Goal: Information Seeking & Learning: Learn about a topic

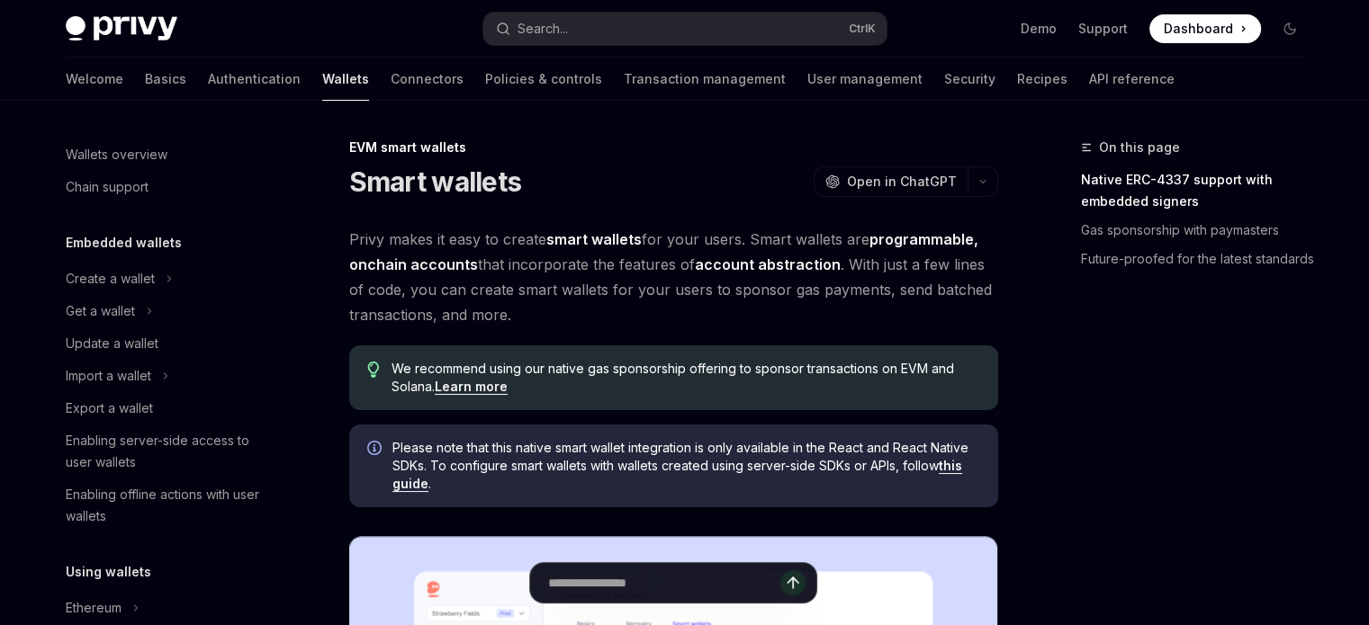
scroll to position [407, 0]
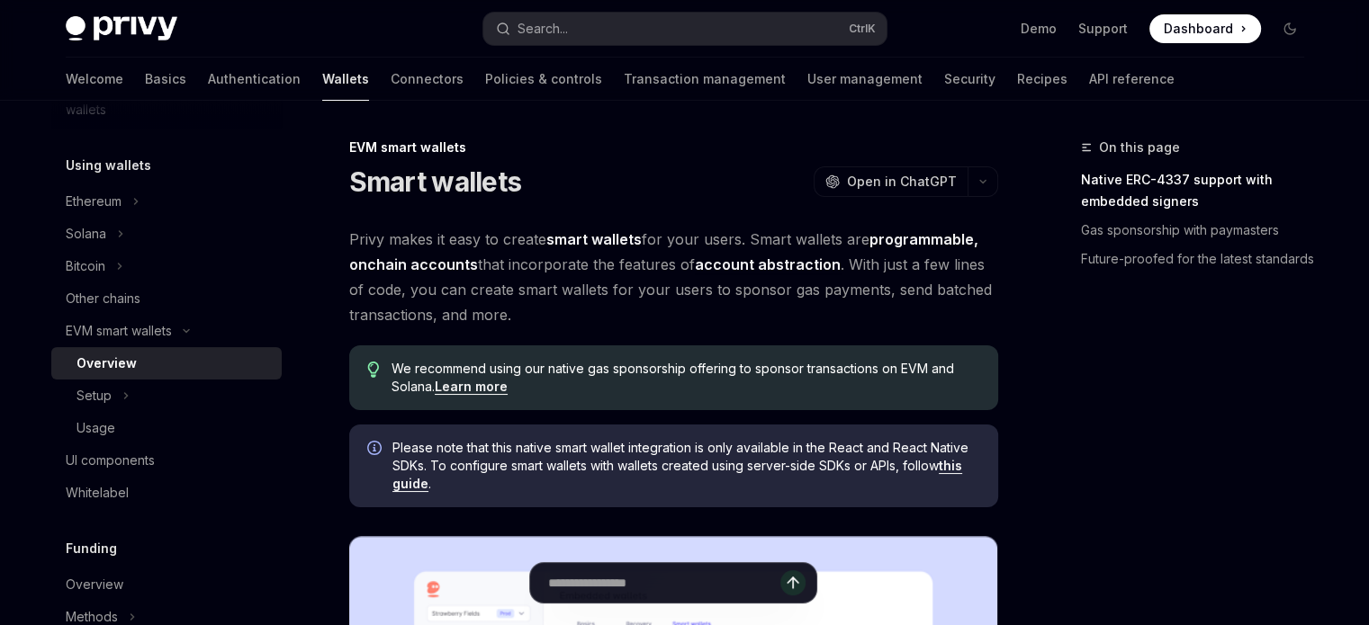
click at [756, 311] on span "Privy makes it easy to create smart wallets for your users. Smart wallets are p…" at bounding box center [673, 277] width 649 height 101
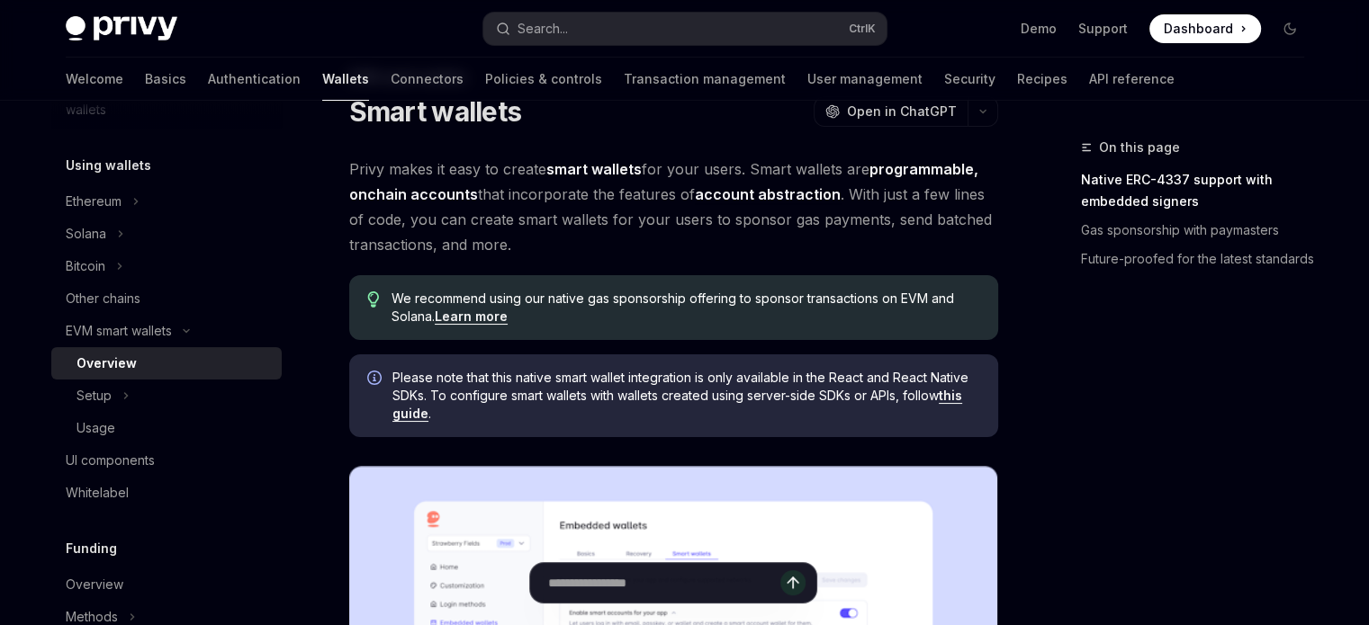
scroll to position [0, 0]
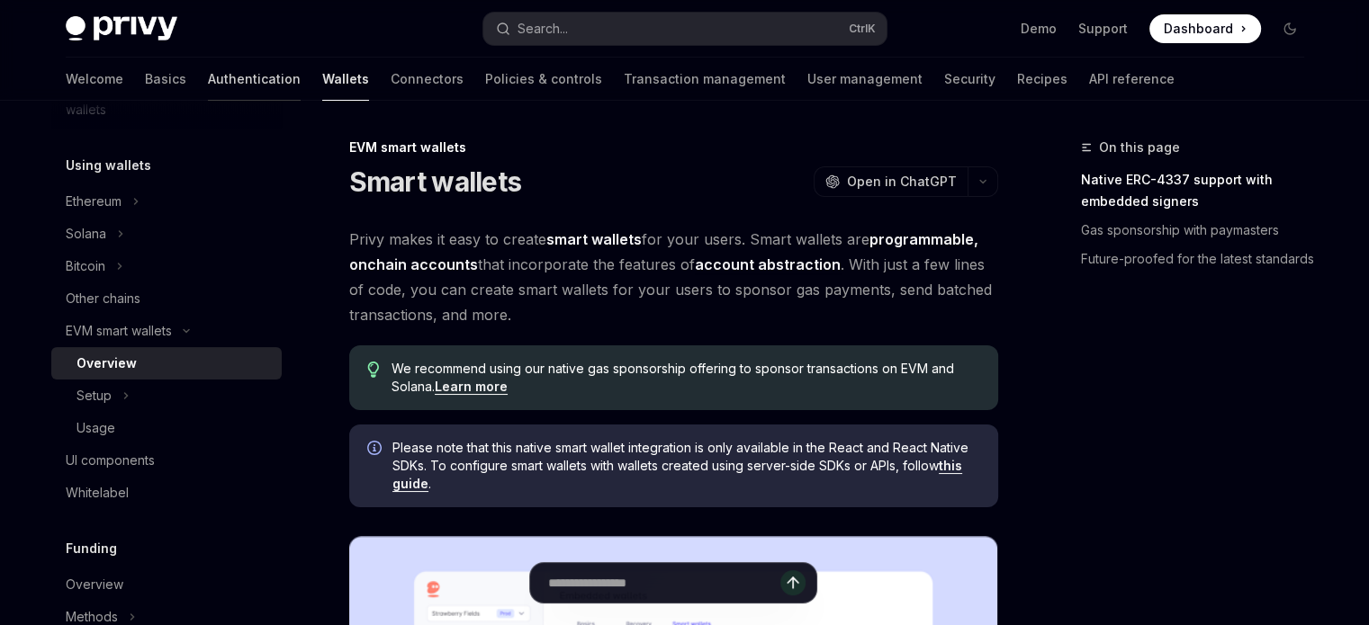
click at [208, 73] on link "Authentication" at bounding box center [254, 79] width 93 height 43
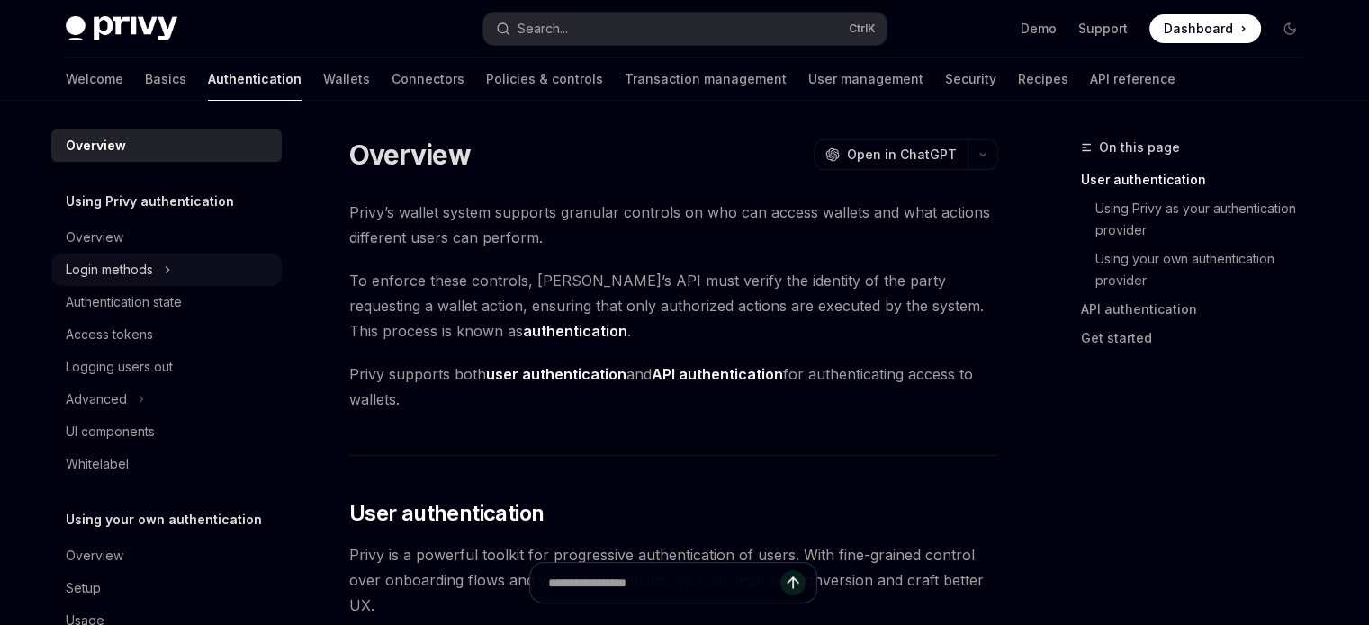
click at [119, 274] on div "Login methods" at bounding box center [109, 270] width 87 height 22
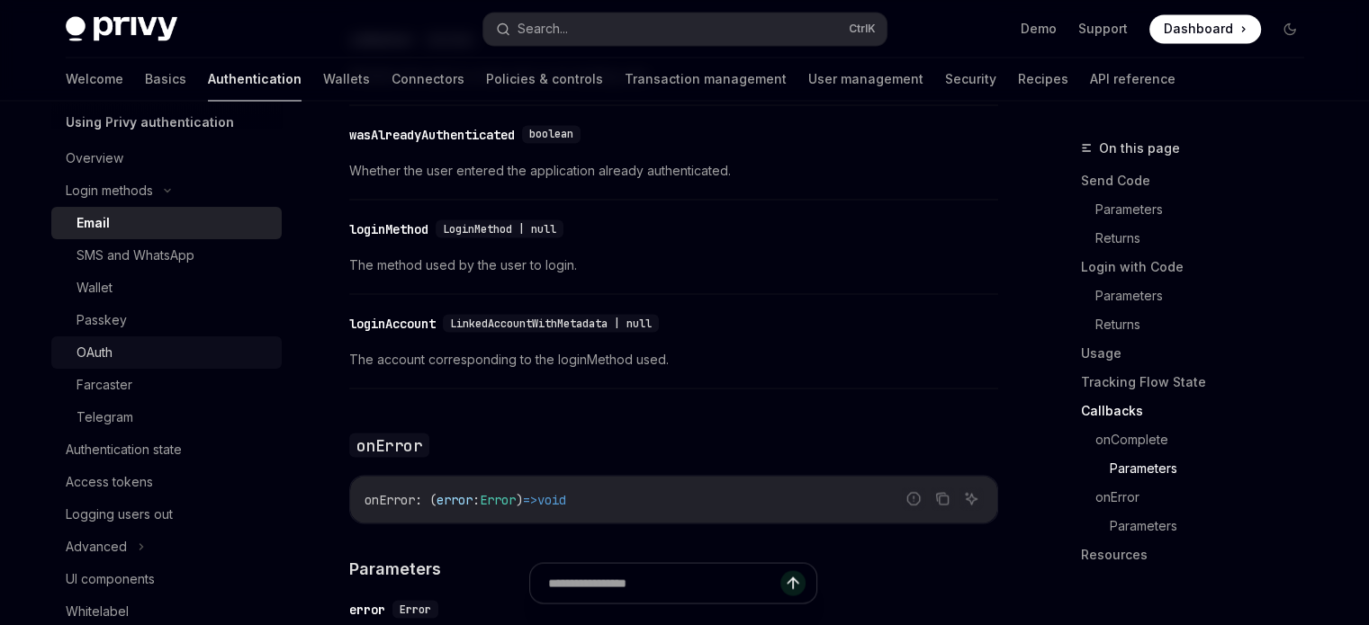
scroll to position [82, 0]
click at [175, 438] on div "Authentication state" at bounding box center [124, 447] width 116 height 22
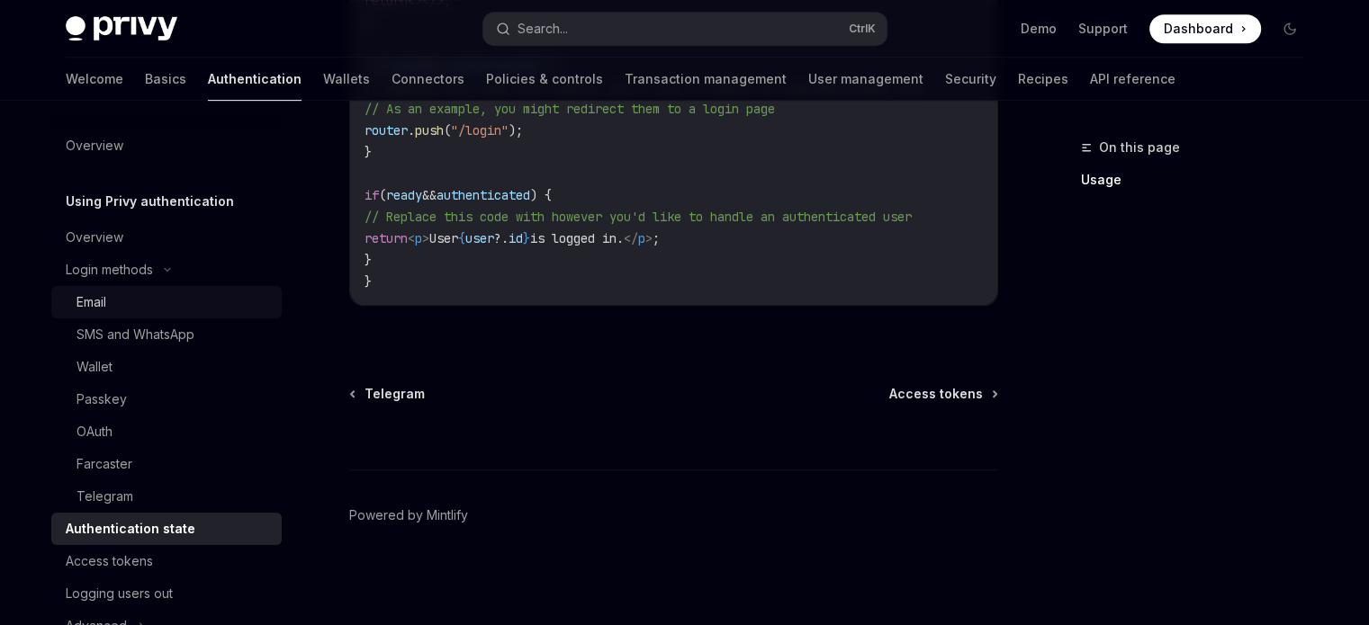
click at [103, 305] on div "Email" at bounding box center [91, 303] width 30 height 22
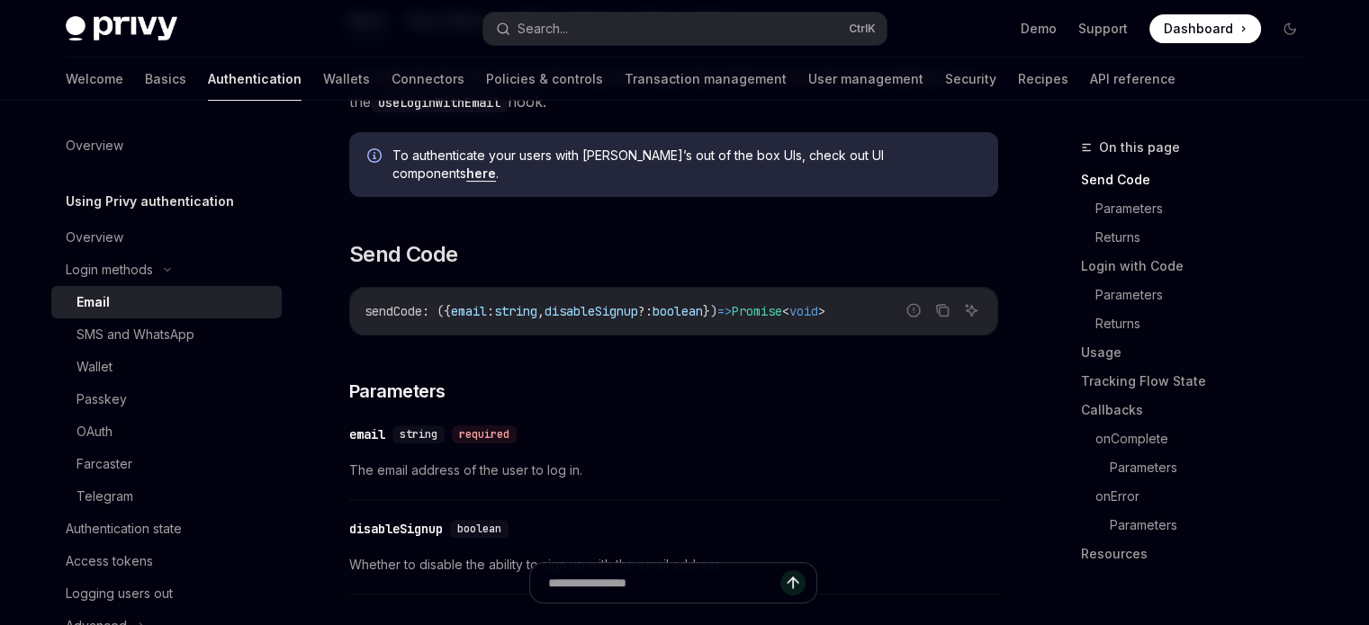
scroll to position [495, 0]
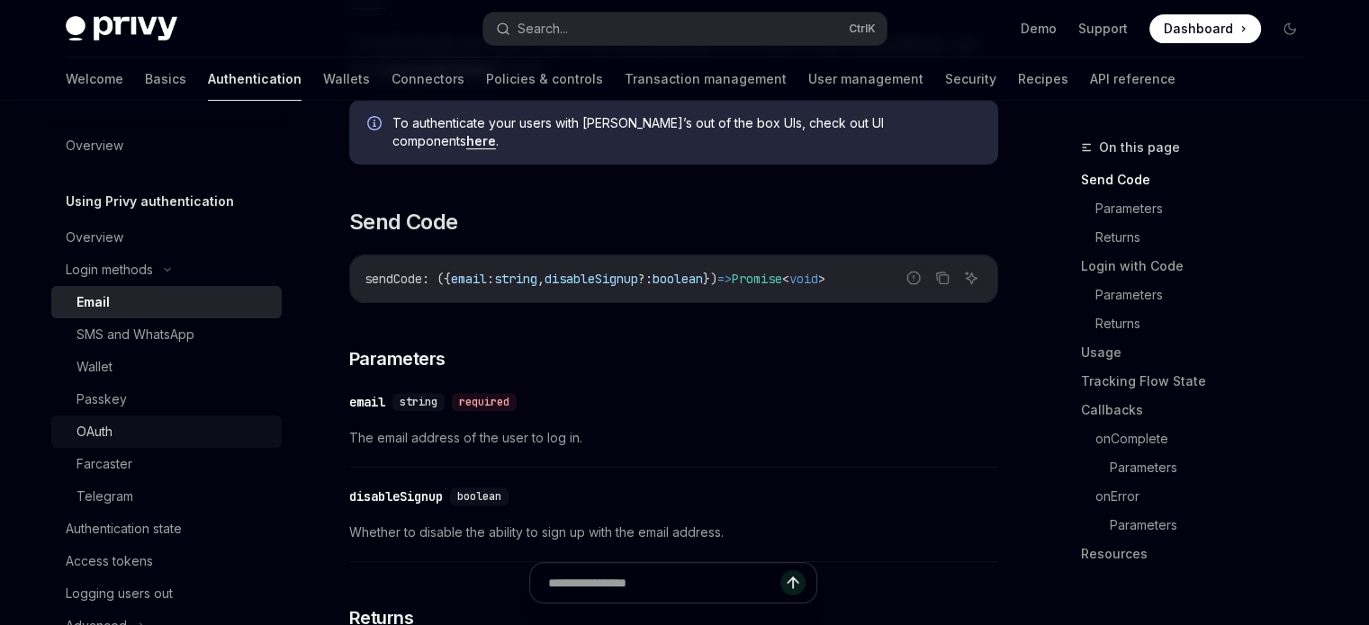
click at [147, 435] on div "OAuth" at bounding box center [173, 432] width 194 height 22
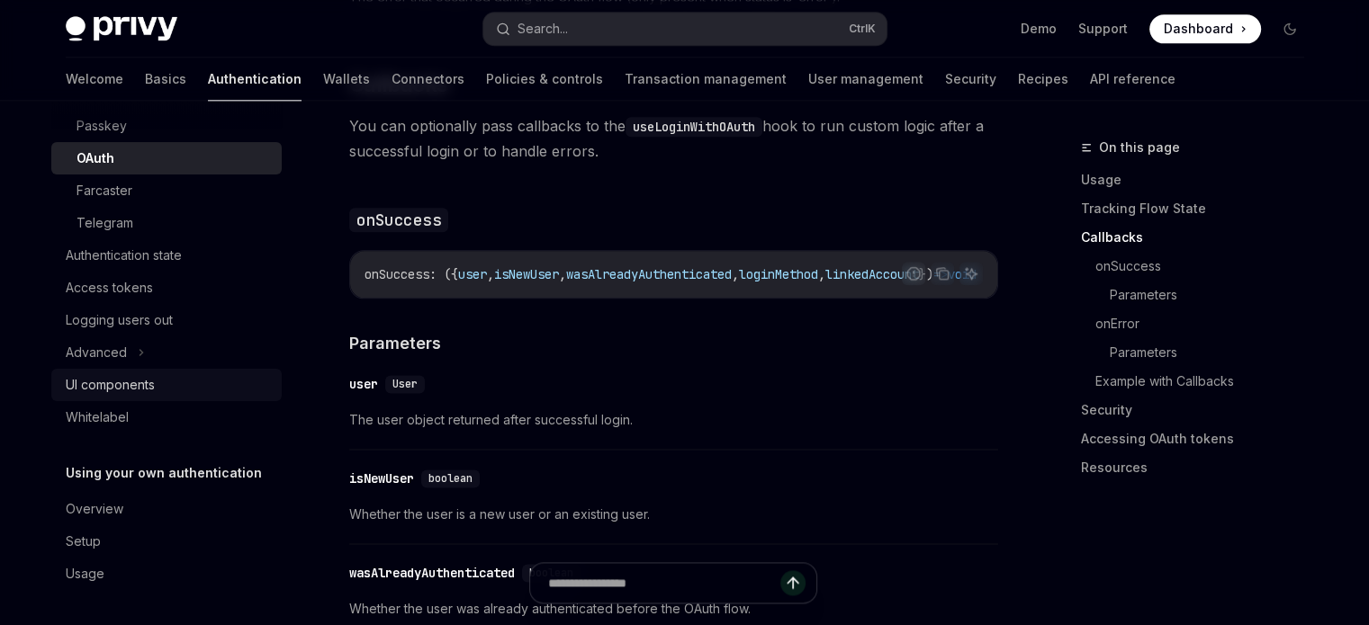
scroll to position [205, 0]
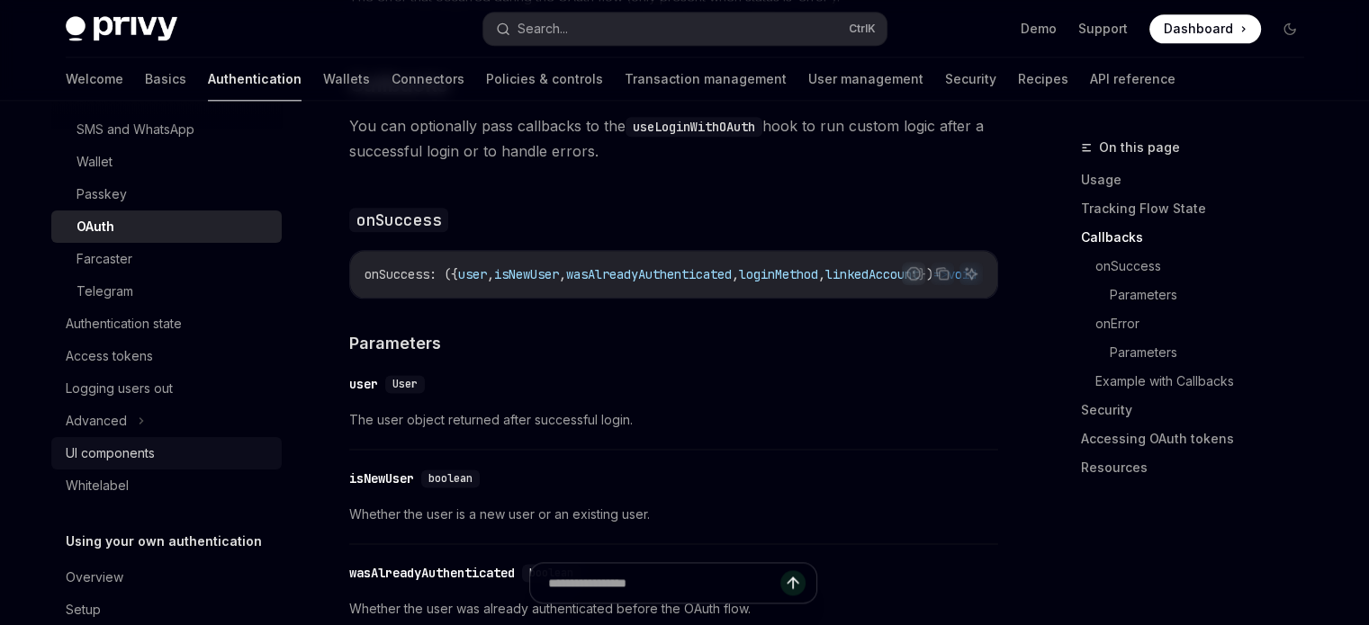
click at [140, 453] on div "UI components" at bounding box center [110, 454] width 89 height 22
type textarea "*"
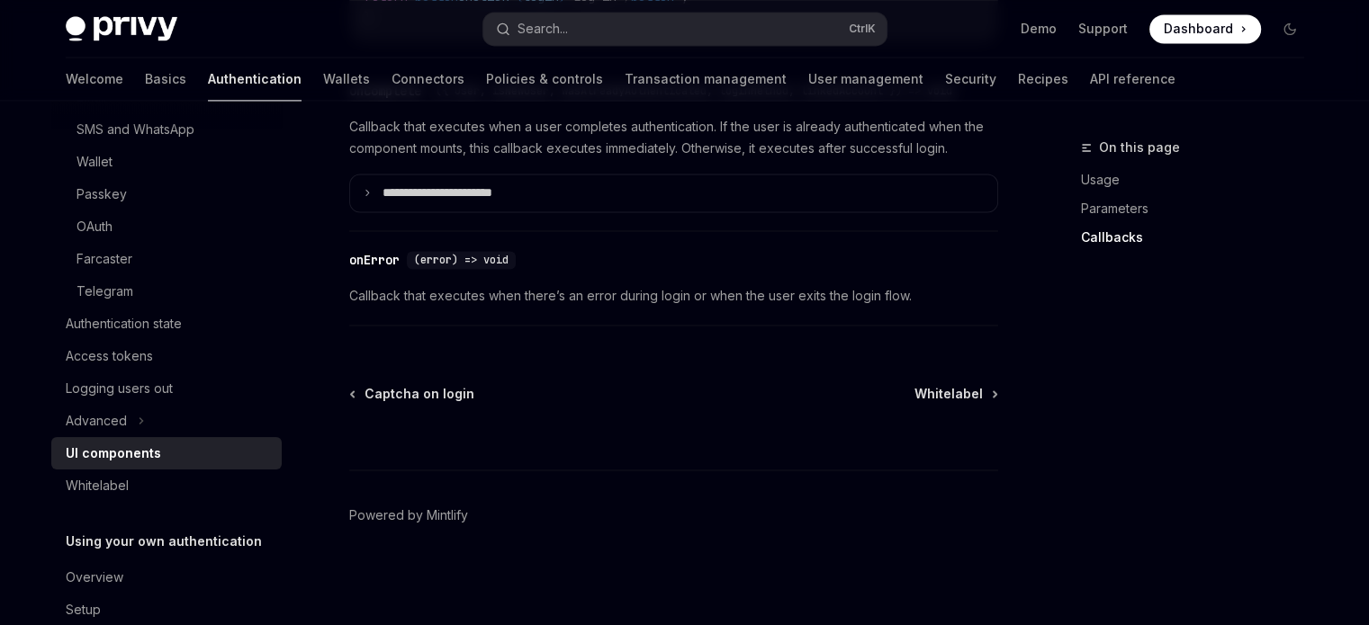
scroll to position [2823, 0]
